Goal: Task Accomplishment & Management: Use online tool/utility

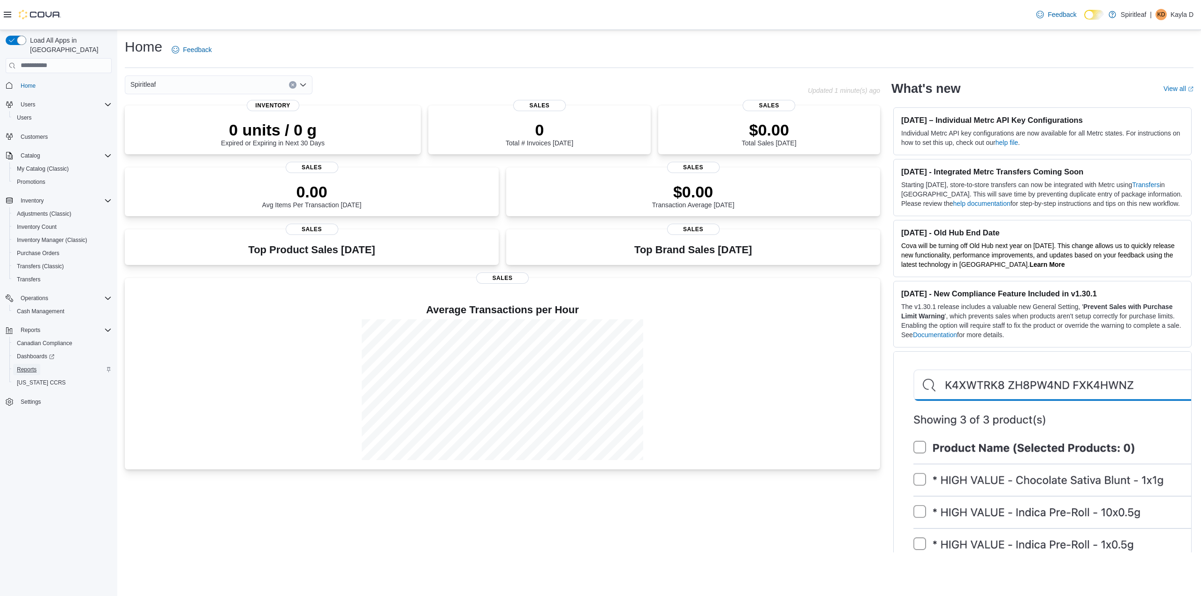
click at [25, 366] on span "Reports" at bounding box center [27, 370] width 20 height 8
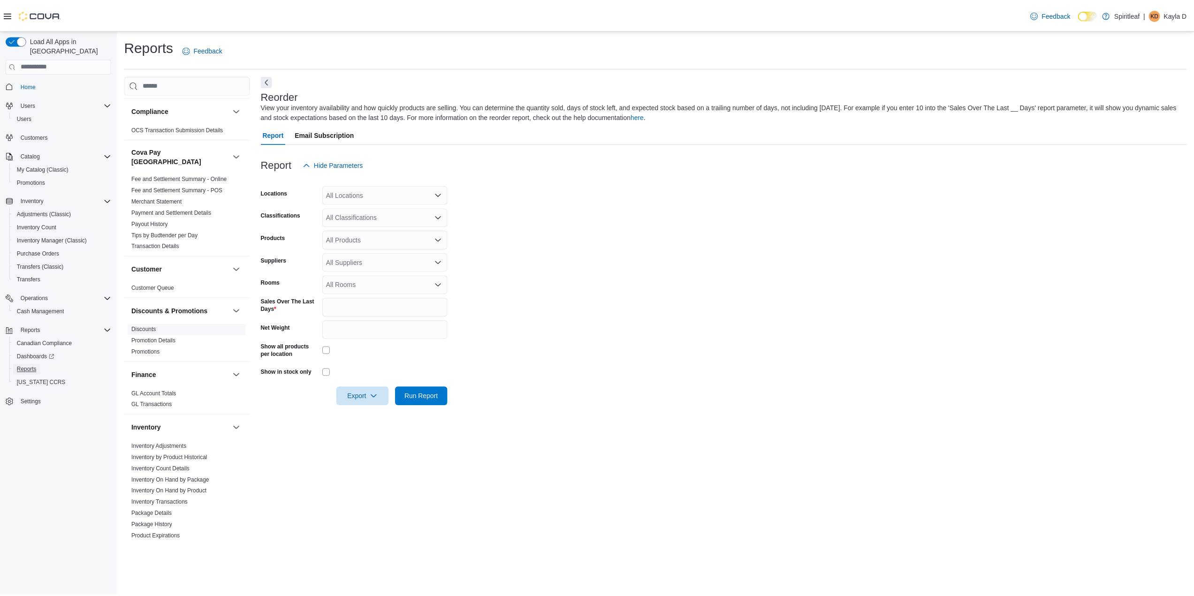
scroll to position [94, 0]
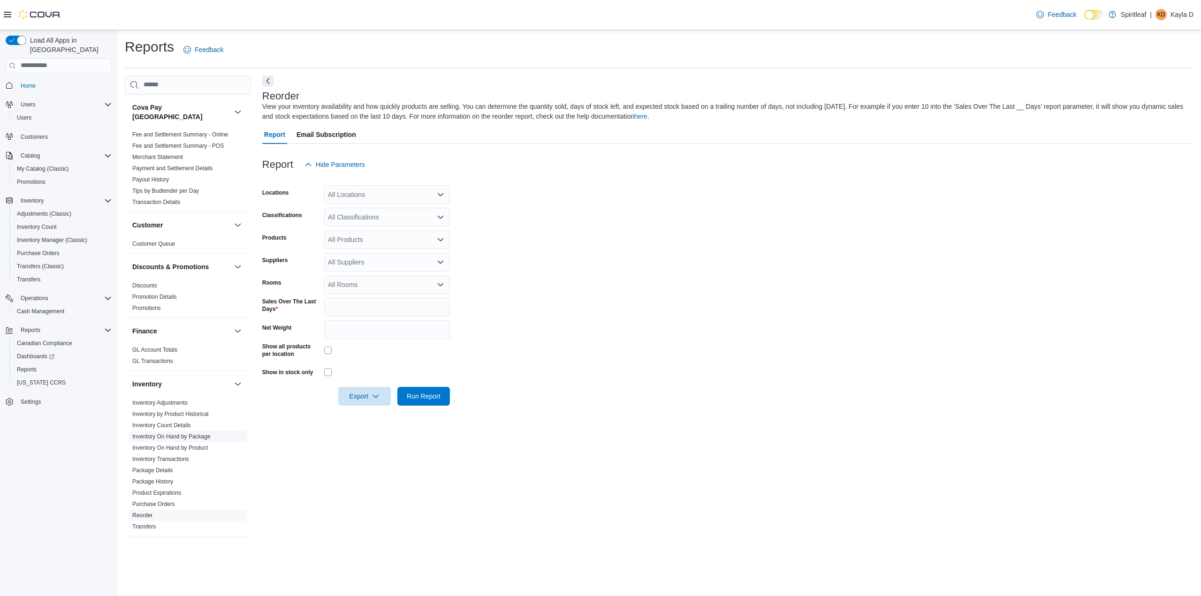
click at [216, 431] on span "Inventory On Hand by Package" at bounding box center [188, 436] width 119 height 11
click at [198, 433] on link "Inventory On Hand by Package" at bounding box center [171, 436] width 78 height 7
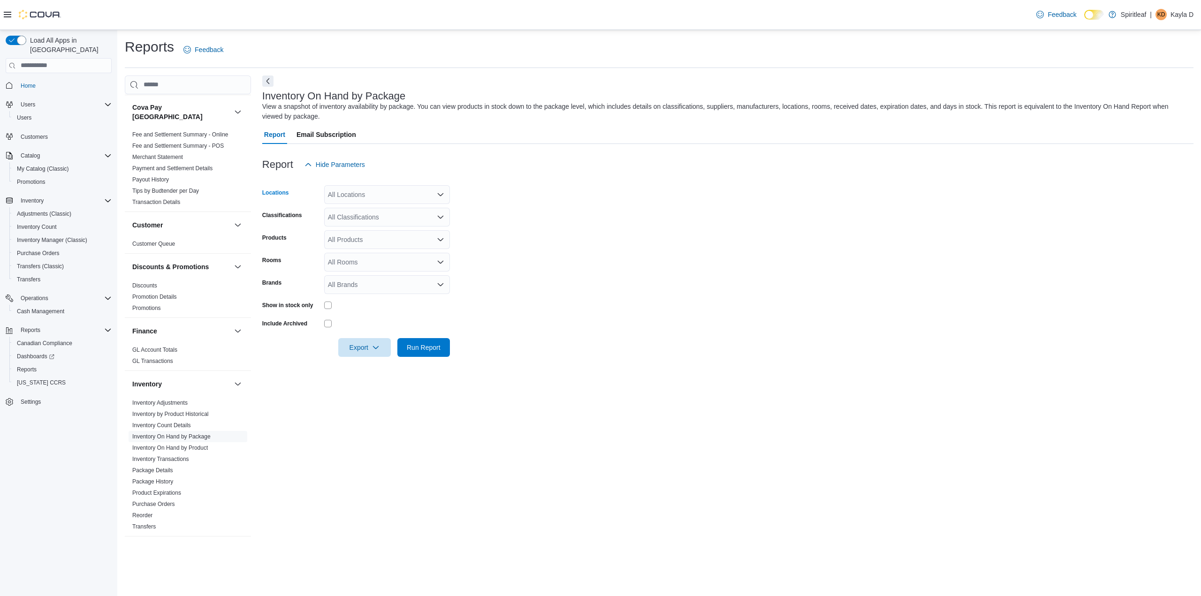
click at [359, 192] on div "All Locations" at bounding box center [387, 194] width 126 height 19
type input "***"
click at [385, 211] on span "103 - Maple Ridge" at bounding box center [400, 210] width 85 height 9
click at [643, 230] on form "Locations 103 - Maple Ridge Combo box. Selected. 103 - Maple Ridge. Press Backs…" at bounding box center [727, 265] width 931 height 183
click at [350, 219] on div "All Classifications" at bounding box center [387, 217] width 126 height 19
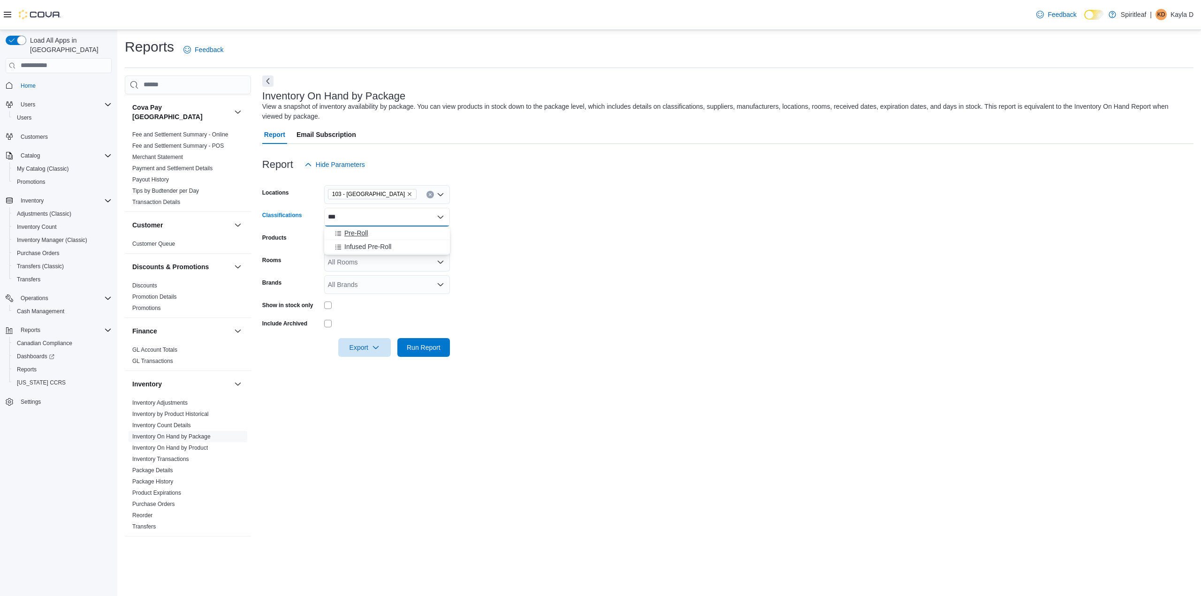
type input "***"
click at [357, 231] on span "Pre-Roll" at bounding box center [356, 232] width 24 height 9
click at [692, 290] on form "Locations 103 - Maple Ridge Classifications Pre-Roll Products All Products Room…" at bounding box center [727, 265] width 931 height 183
click at [435, 347] on span "Run Report" at bounding box center [424, 346] width 34 height 9
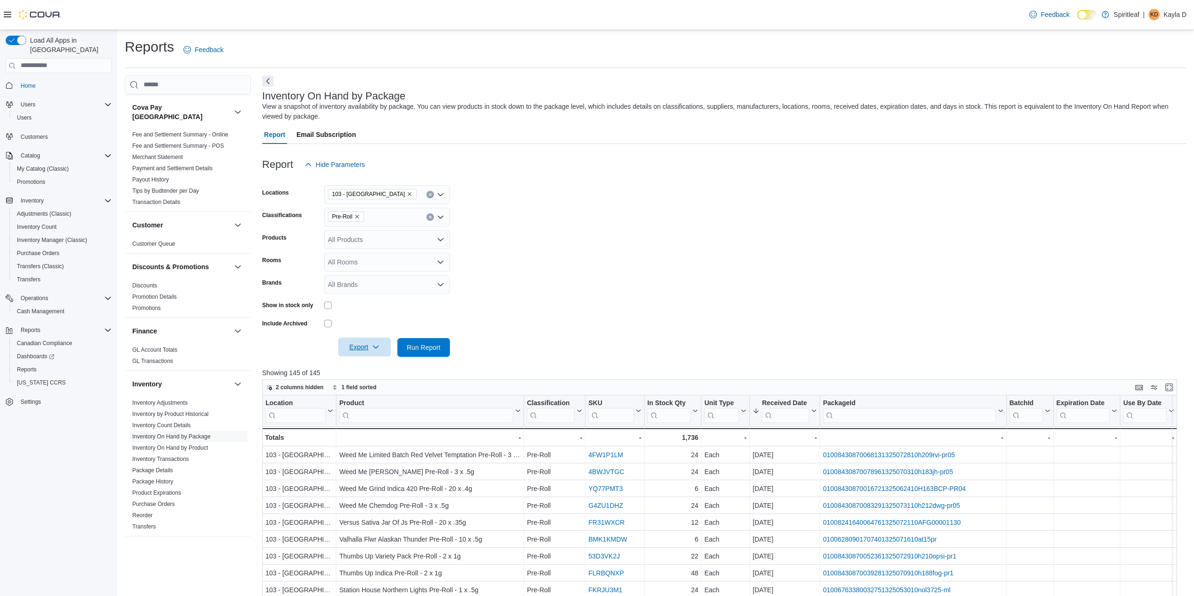
click at [373, 349] on icon "button" at bounding box center [376, 347] width 8 height 8
click at [373, 367] on span "Export to Excel" at bounding box center [366, 367] width 42 height 8
click at [358, 215] on icon "Remove Pre-Roll from selection in this group" at bounding box center [357, 217] width 4 height 4
type input "****"
click at [371, 234] on span "Dried Flower" at bounding box center [362, 232] width 37 height 9
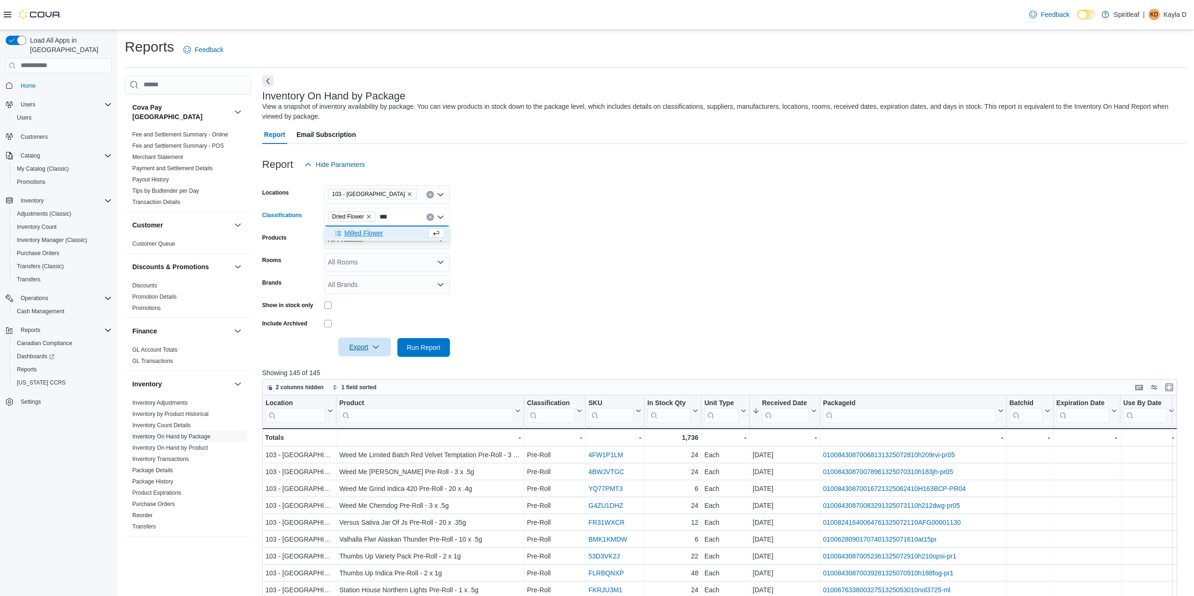
type input "***"
click at [372, 231] on span "Milled Flower" at bounding box center [363, 232] width 38 height 9
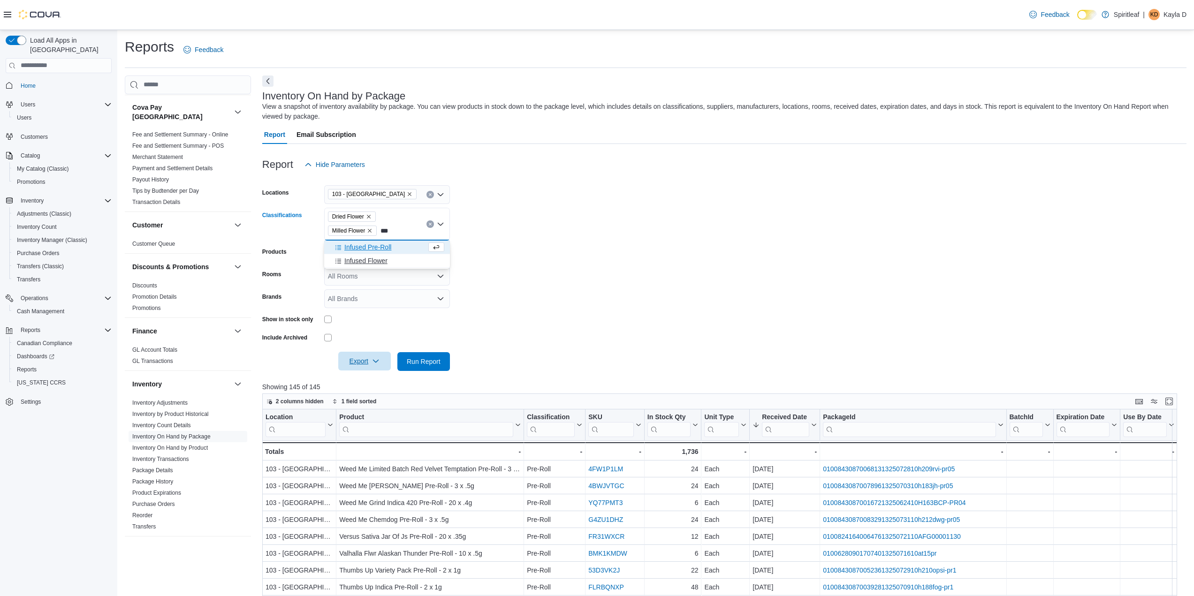
type input "***"
click at [382, 262] on span "Infused Flower" at bounding box center [365, 260] width 43 height 9
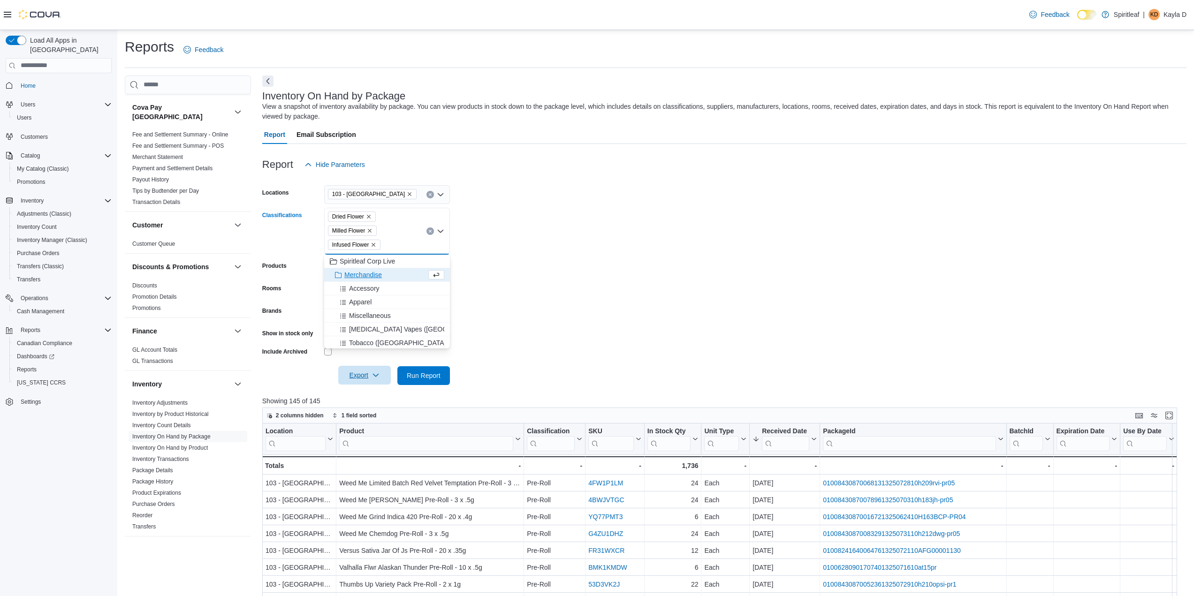
click at [562, 262] on form "Locations 103 - Maple Ridge Classifications Dried Flower Milled Flower Infused …" at bounding box center [724, 279] width 924 height 211
click at [434, 379] on span "Run Report" at bounding box center [424, 375] width 34 height 9
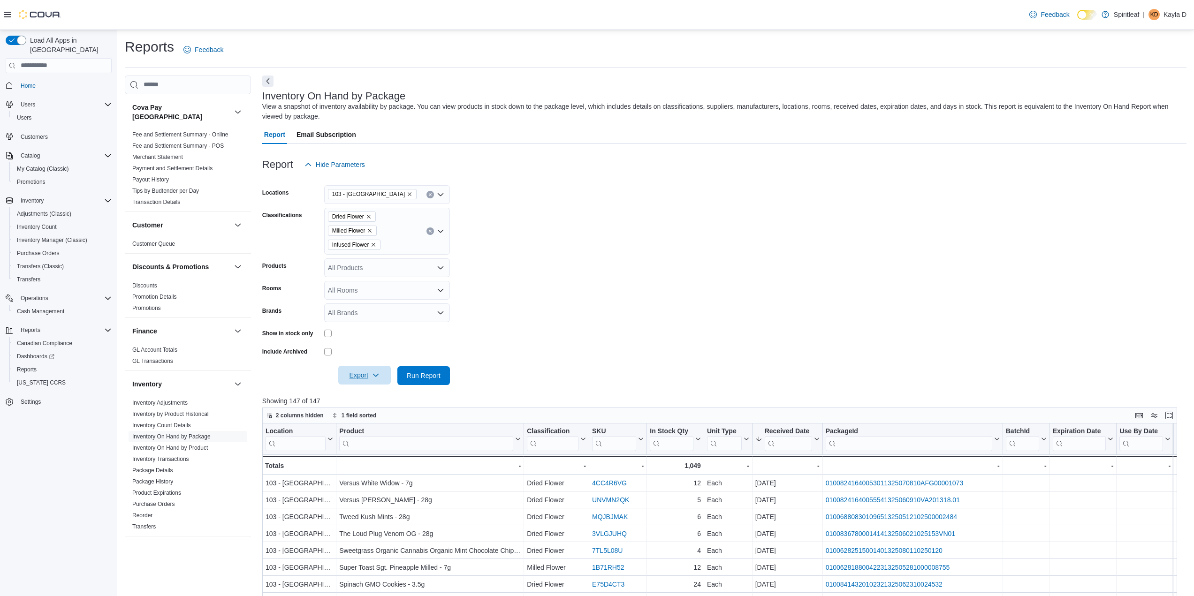
click at [356, 372] on span "Export" at bounding box center [364, 375] width 41 height 19
click at [374, 393] on span "Export to Excel" at bounding box center [366, 395] width 42 height 8
